Goal: Go to known website: Access a specific website the user already knows

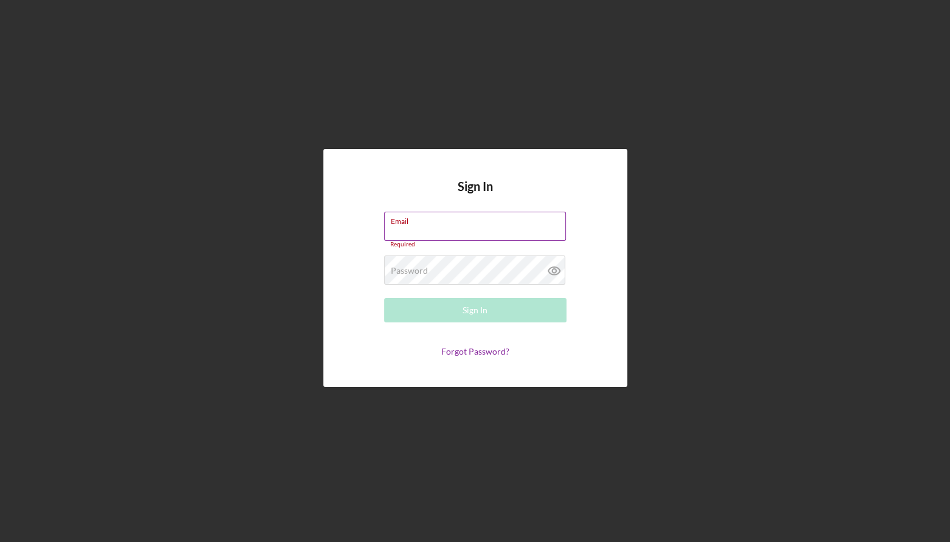
click at [474, 230] on div "Email Required" at bounding box center [475, 230] width 182 height 36
click at [444, 227] on input "Email" at bounding box center [475, 226] width 182 height 29
type input "[PERSON_NAME][EMAIL_ADDRESS][DOMAIN_NAME]"
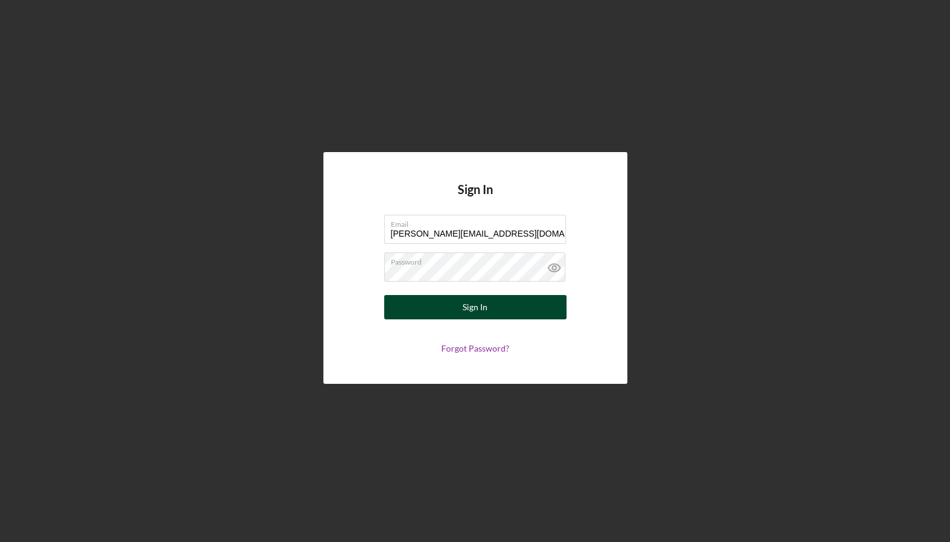
click at [490, 309] on button "Sign In" at bounding box center [475, 307] width 182 height 24
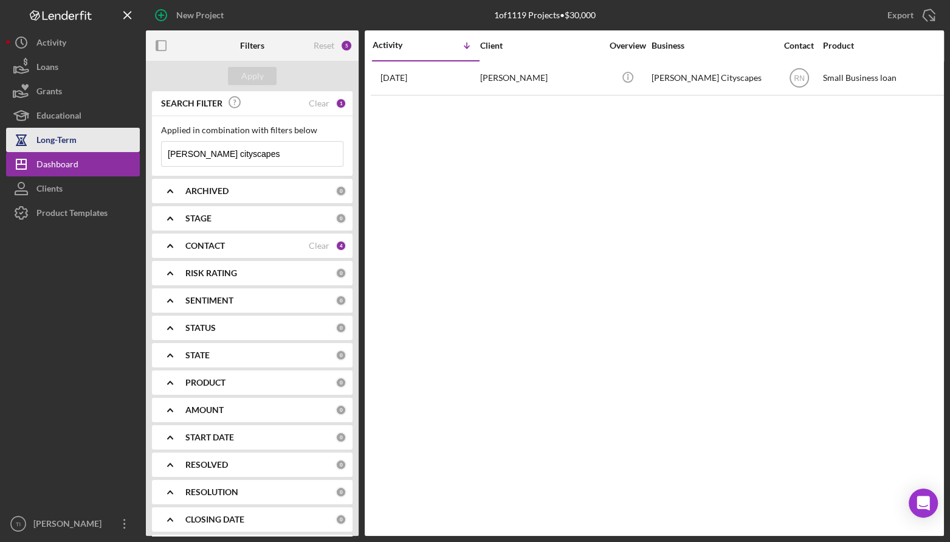
drag, startPoint x: 284, startPoint y: 145, endPoint x: 121, endPoint y: 141, distance: 163.0
click at [121, 141] on div "New Project 1 of 1119 Projects • $30,000 [PERSON_NAME] cityscapes Export Icon/E…" at bounding box center [475, 268] width 938 height 536
